Goal: Information Seeking & Learning: Understand process/instructions

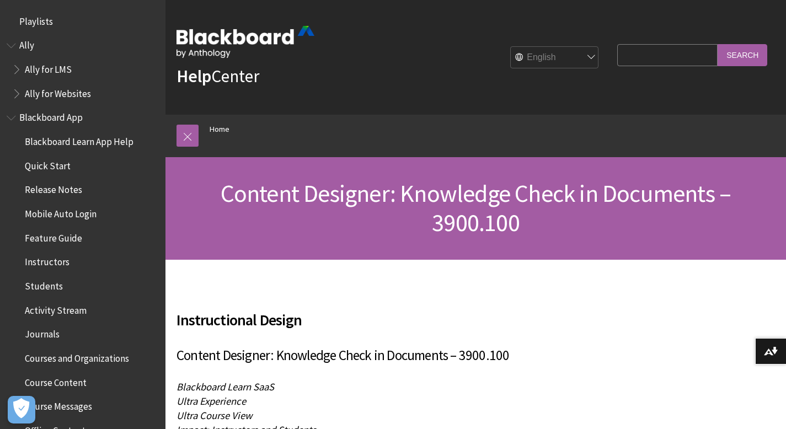
click at [656, 53] on input "Search Query" at bounding box center [667, 55] width 100 height 22
type input "discussion"
click at [717, 44] on input "Search" at bounding box center [742, 55] width 50 height 22
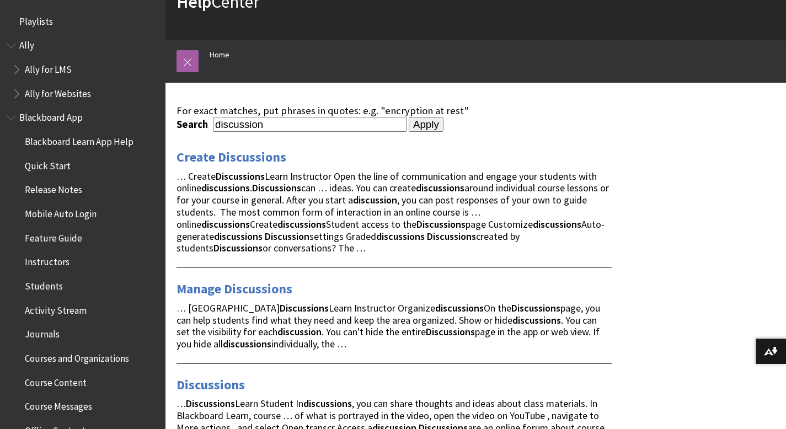
scroll to position [76, 0]
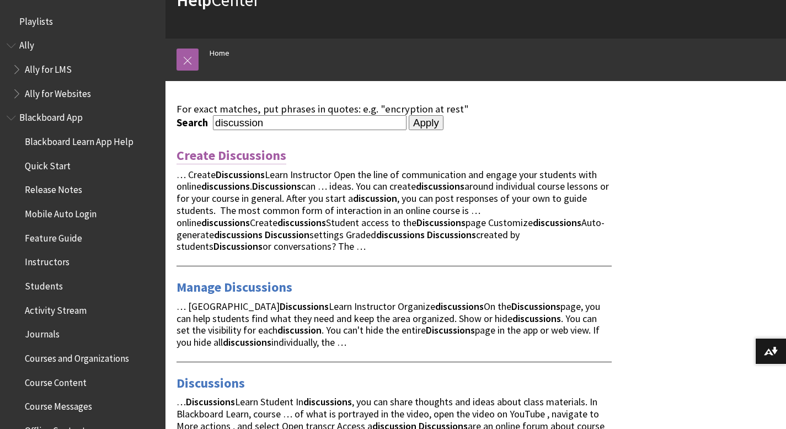
click at [235, 153] on link "Create Discussions" at bounding box center [231, 156] width 110 height 18
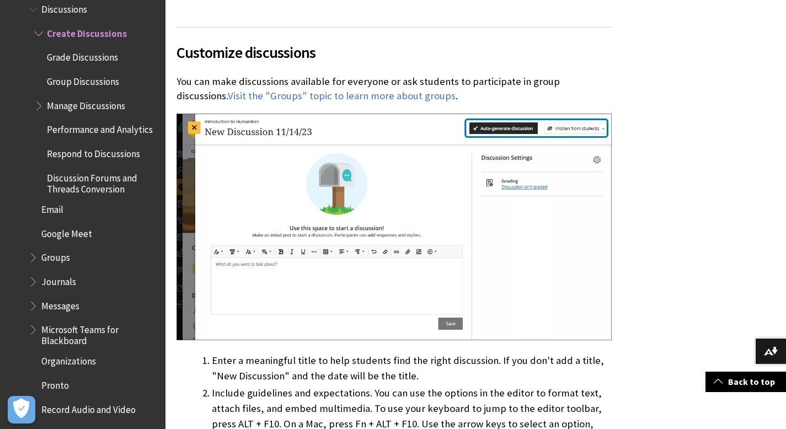
scroll to position [2474, 0]
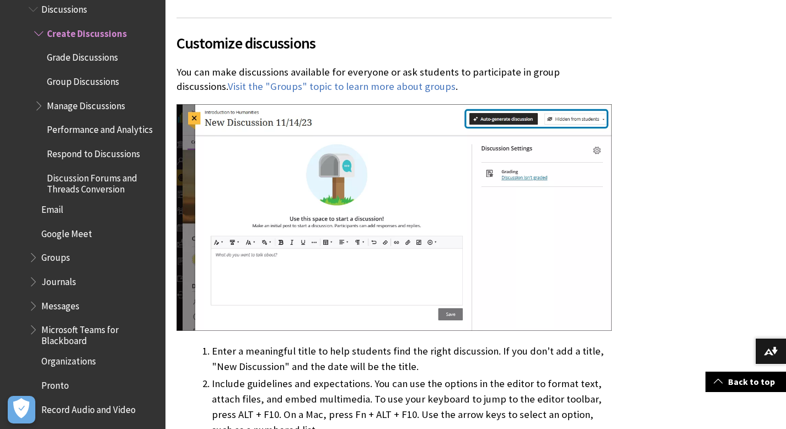
click at [37, 24] on span "Book outline for Blackboard Learn Help" at bounding box center [40, 31] width 12 height 14
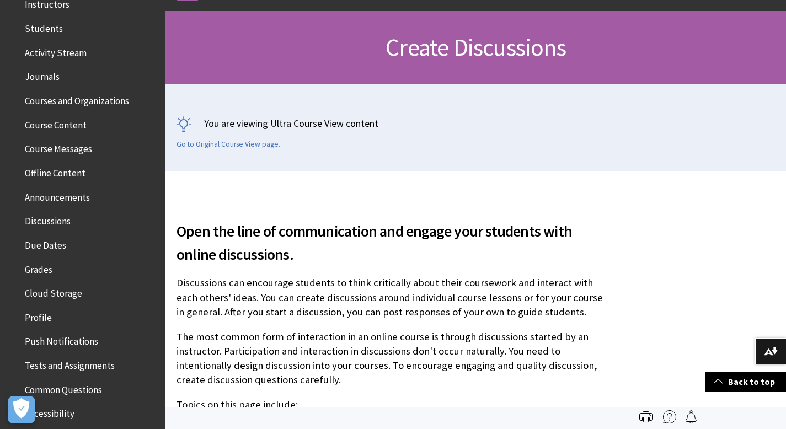
scroll to position [0, 0]
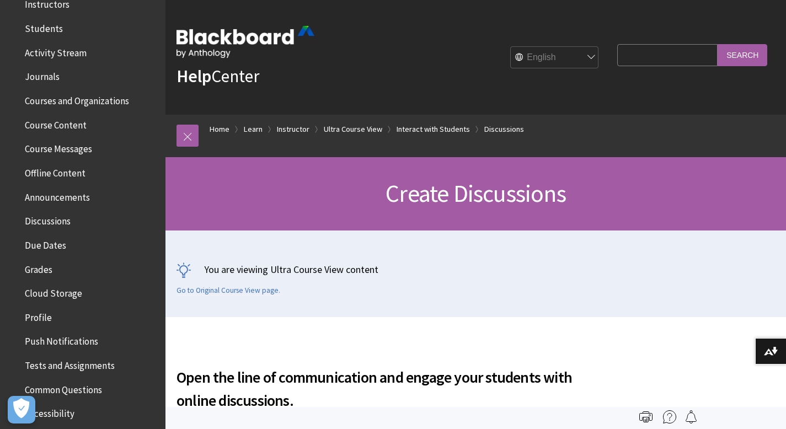
click at [664, 53] on input "Search Query" at bounding box center [667, 55] width 100 height 22
type input "student post"
click at [717, 44] on input "Search" at bounding box center [742, 55] width 50 height 22
